Goal: Task Accomplishment & Management: Manage account settings

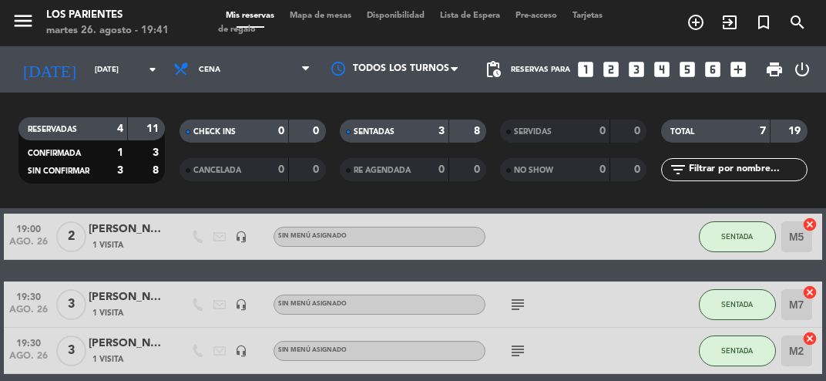
scroll to position [68, 0]
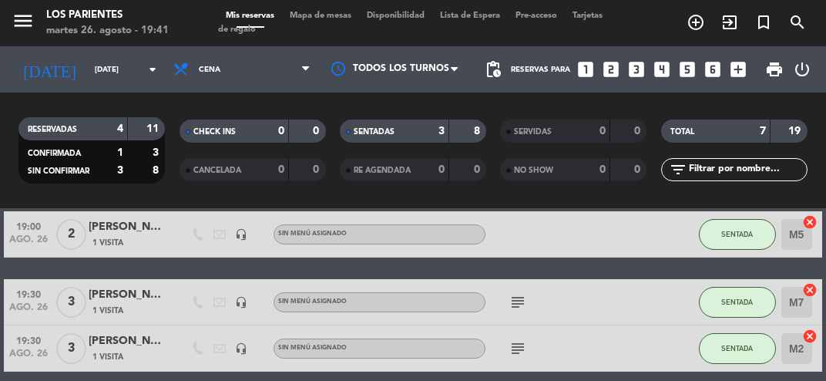
click at [798, 240] on input "M5" at bounding box center [796, 234] width 31 height 31
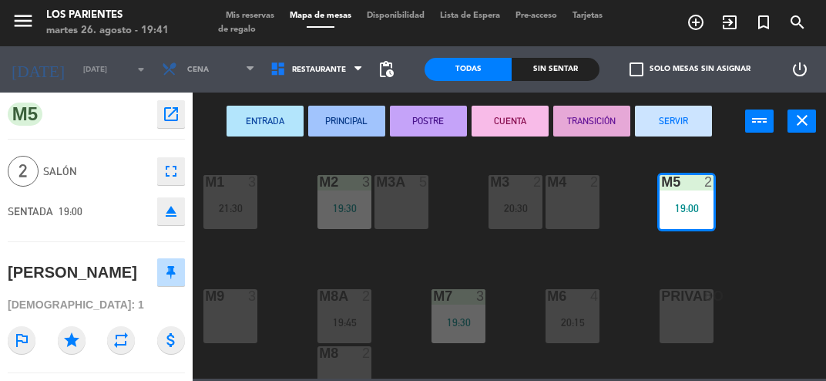
click at [587, 198] on div "M4 2" at bounding box center [573, 202] width 54 height 54
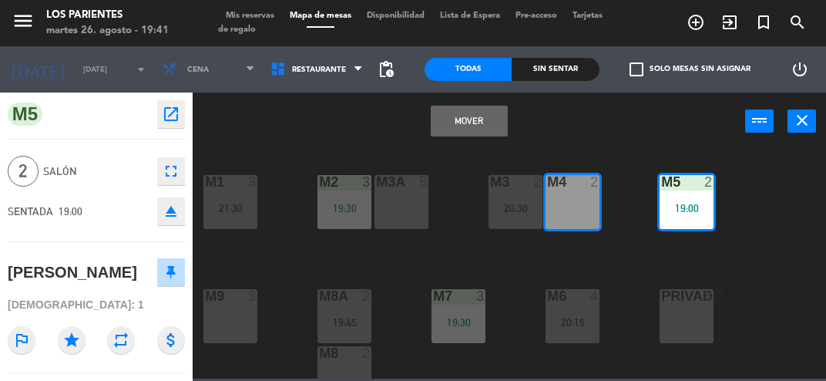
click at [489, 109] on button "Mover" at bounding box center [469, 121] width 77 height 31
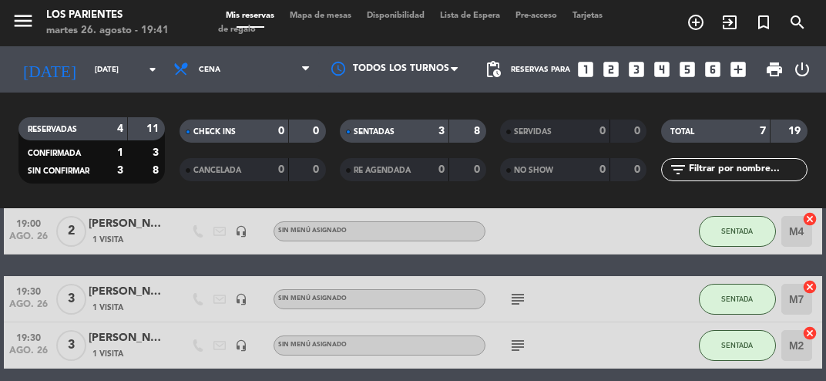
scroll to position [87, 0]
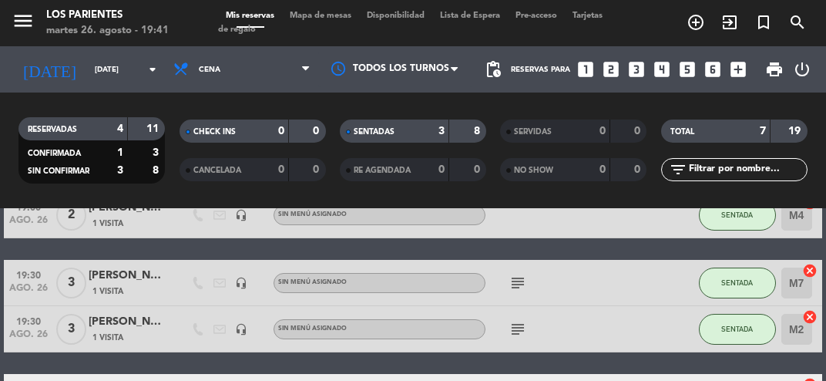
click at [802, 290] on input "M7" at bounding box center [796, 282] width 31 height 31
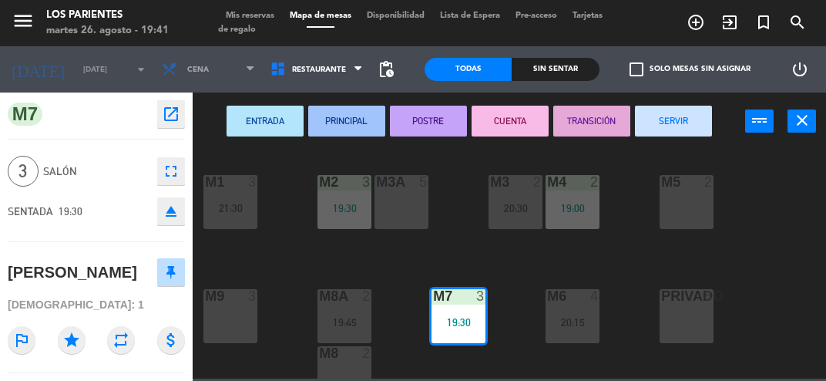
click at [697, 210] on div "M5 2" at bounding box center [687, 202] width 54 height 54
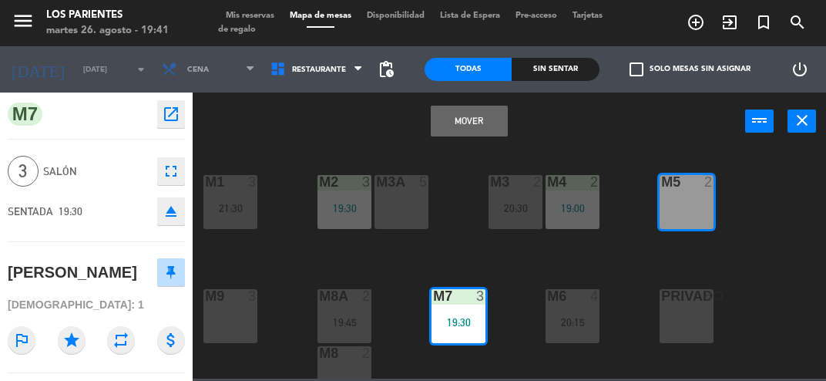
click at [487, 114] on button "Mover" at bounding box center [469, 121] width 77 height 31
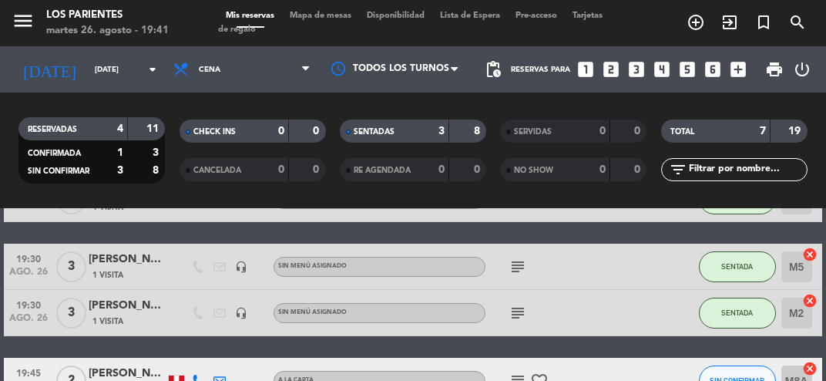
scroll to position [83, 0]
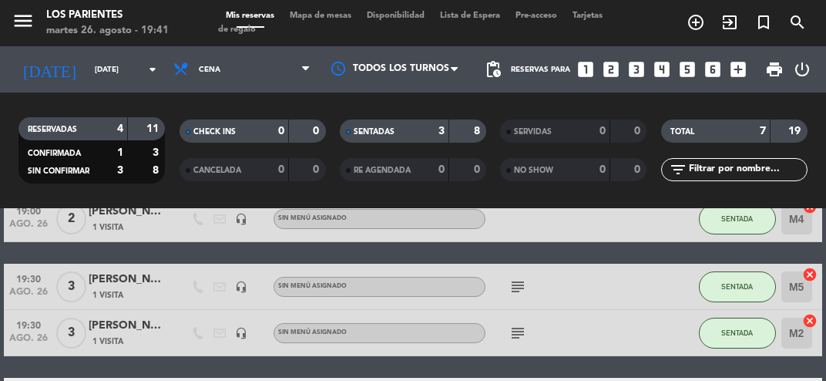
click at [526, 279] on icon "subject" at bounding box center [518, 286] width 18 height 18
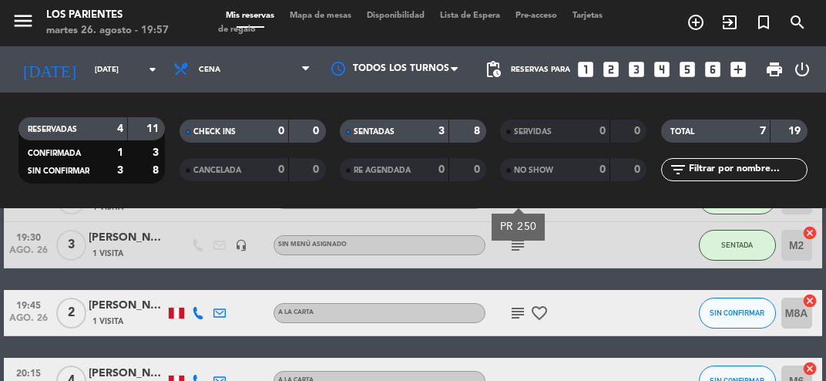
scroll to position [173, 0]
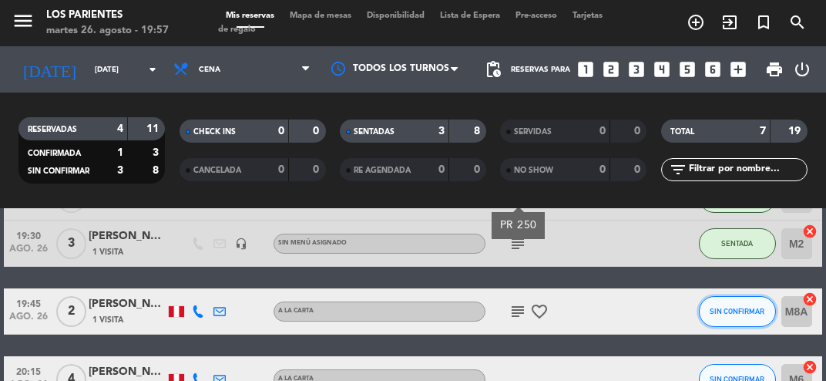
click at [757, 308] on span "SIN CONFIRMAR" at bounding box center [737, 311] width 55 height 8
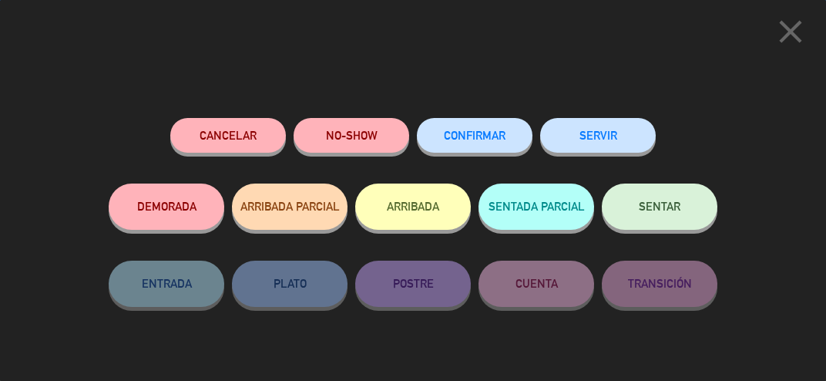
click at [694, 207] on button "SENTAR" at bounding box center [660, 206] width 116 height 46
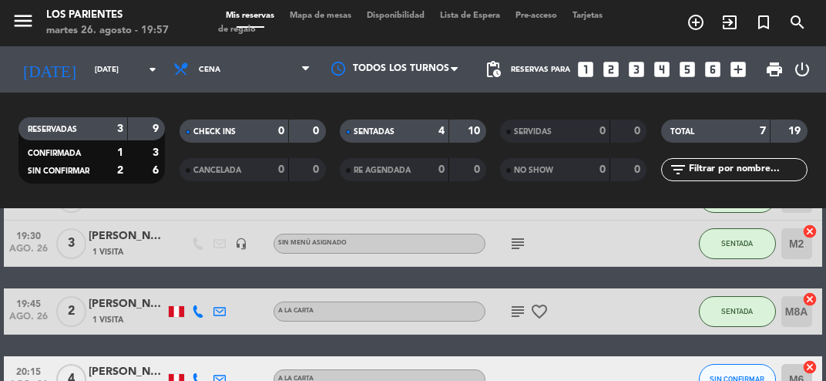
click at [808, 314] on input "M8A" at bounding box center [796, 311] width 31 height 31
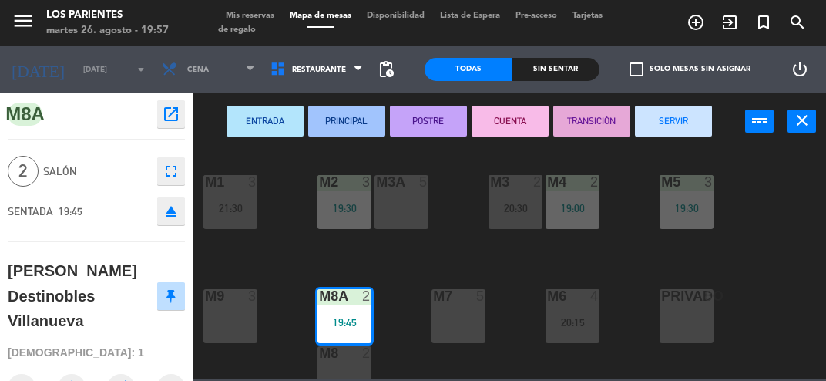
click at [582, 319] on div "20:15" at bounding box center [573, 322] width 54 height 11
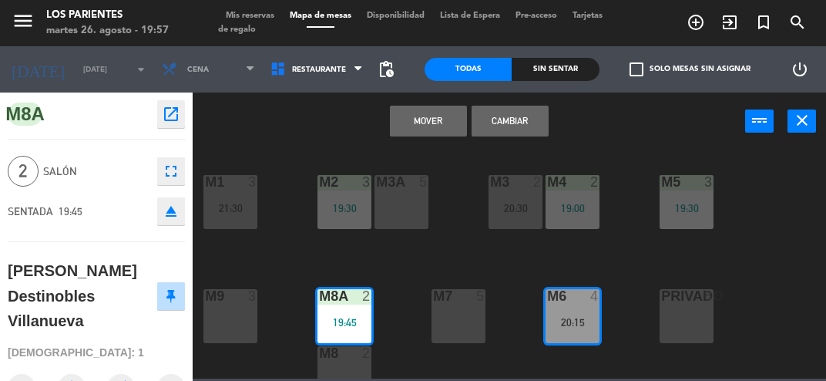
click at [524, 116] on button "Cambiar" at bounding box center [510, 121] width 77 height 31
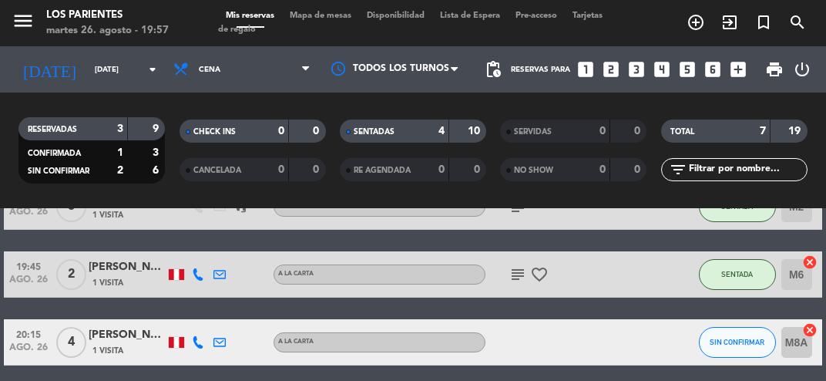
scroll to position [214, 0]
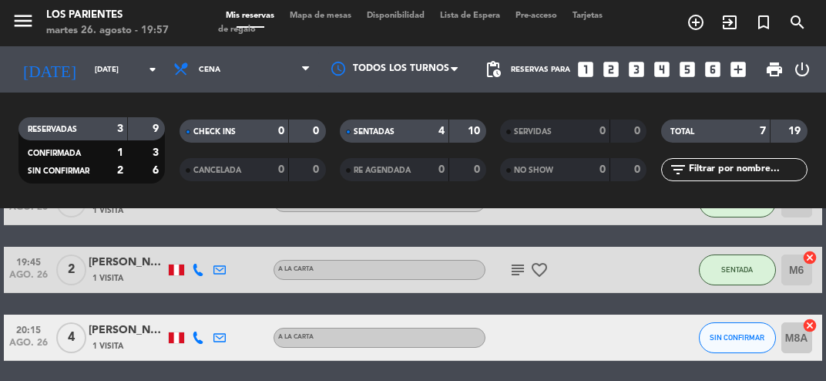
click at [518, 275] on icon "subject" at bounding box center [518, 269] width 18 height 18
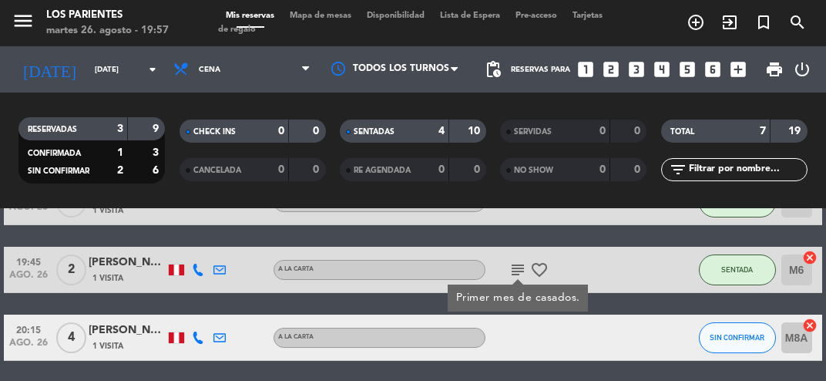
scroll to position [170, 0]
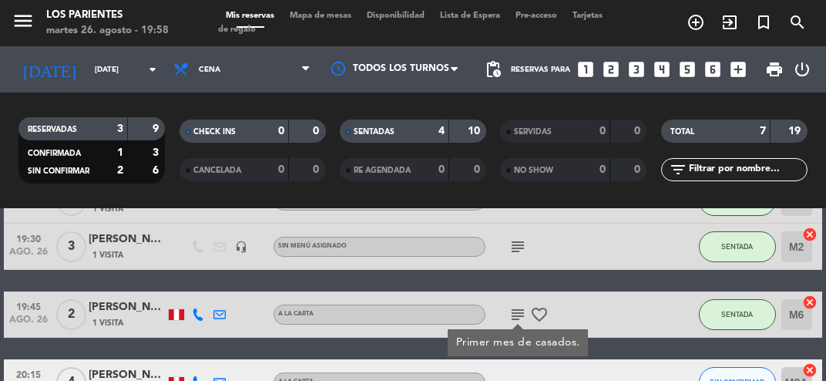
click at [148, 59] on input "[DATE]" at bounding box center [139, 70] width 104 height 24
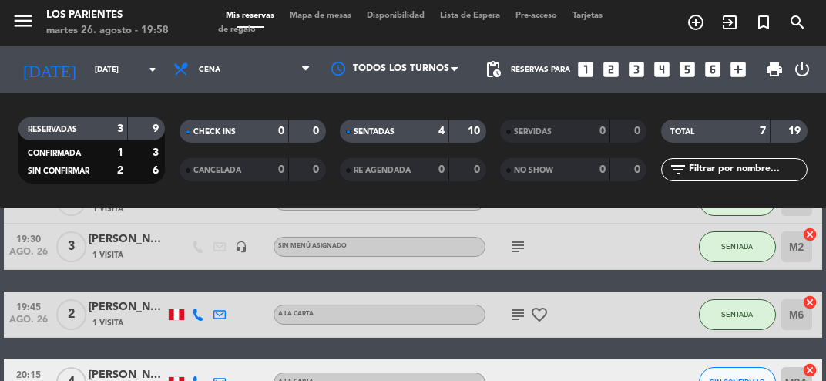
type input "jue. 28 ago."
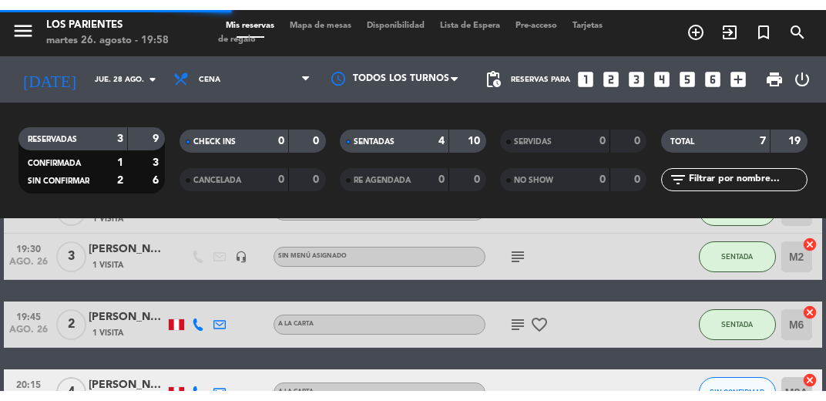
scroll to position [0, 0]
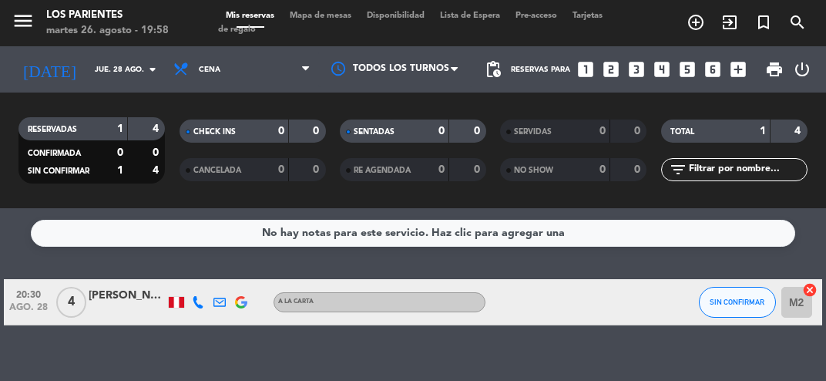
click at [667, 68] on icon "looks_4" at bounding box center [662, 69] width 20 height 20
